Goal: Obtain resource: Download file/media

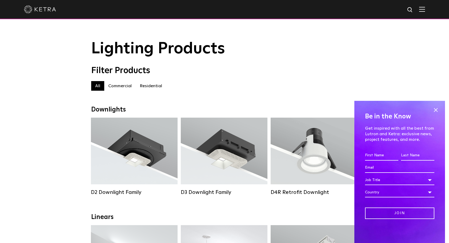
click at [147, 87] on label "Residential" at bounding box center [151, 86] width 30 height 10
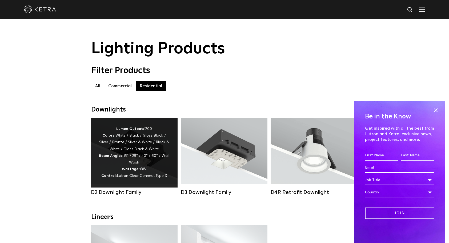
scroll to position [27, 0]
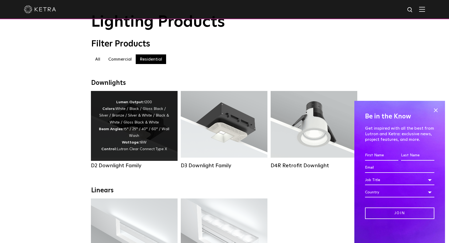
click at [132, 125] on div "Lumen Output: 1200 Colors: White / Black / Gloss Black / Silver / Bronze / Silv…" at bounding box center [134, 126] width 71 height 54
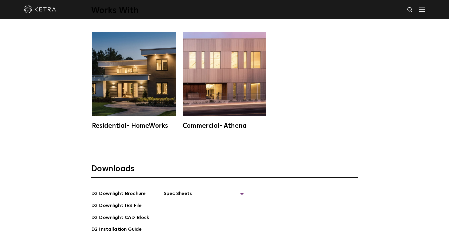
scroll to position [1465, 0]
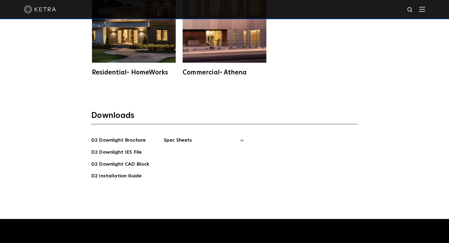
click at [241, 136] on span "Spec Sheets" at bounding box center [204, 142] width 80 height 12
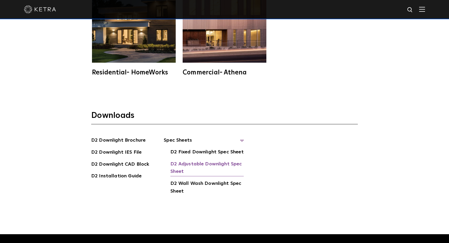
click at [208, 160] on link "D2 Adjustable Downlight Spec Sheet" at bounding box center [206, 168] width 73 height 16
click at [391, 107] on div "Downloads D2 Downlight Brochure D2 Downlight IES File D2 [GEOGRAPHIC_DATA] D2 I…" at bounding box center [224, 163] width 449 height 141
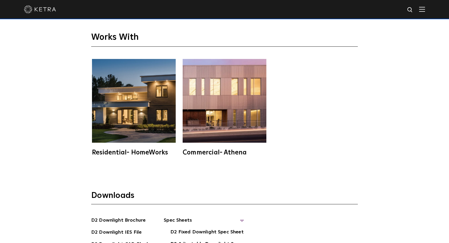
scroll to position [1359, 0]
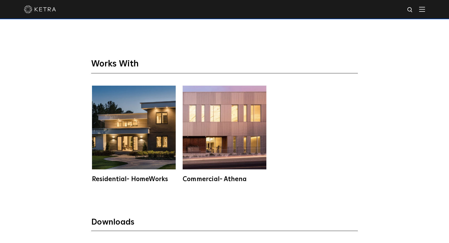
click at [155, 176] on div "Residential- HomeWorks" at bounding box center [134, 179] width 84 height 6
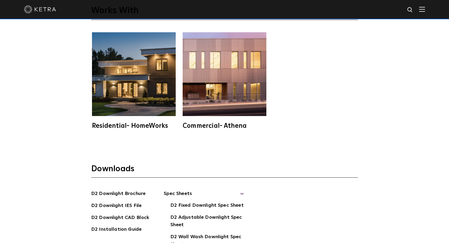
scroll to position [1439, 0]
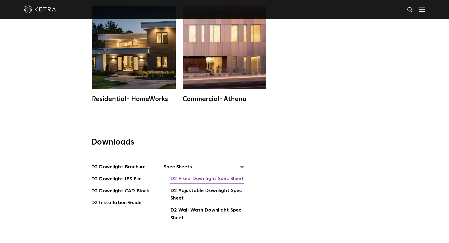
click at [190, 175] on link "D2 Fixed Downlight Spec Sheet" at bounding box center [206, 179] width 73 height 9
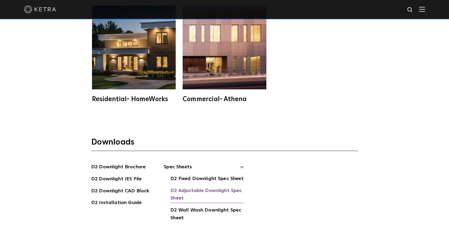
click at [196, 187] on link "D2 Adjustable Downlight Spec Sheet" at bounding box center [206, 195] width 73 height 16
